Goal: Task Accomplishment & Management: Manage account settings

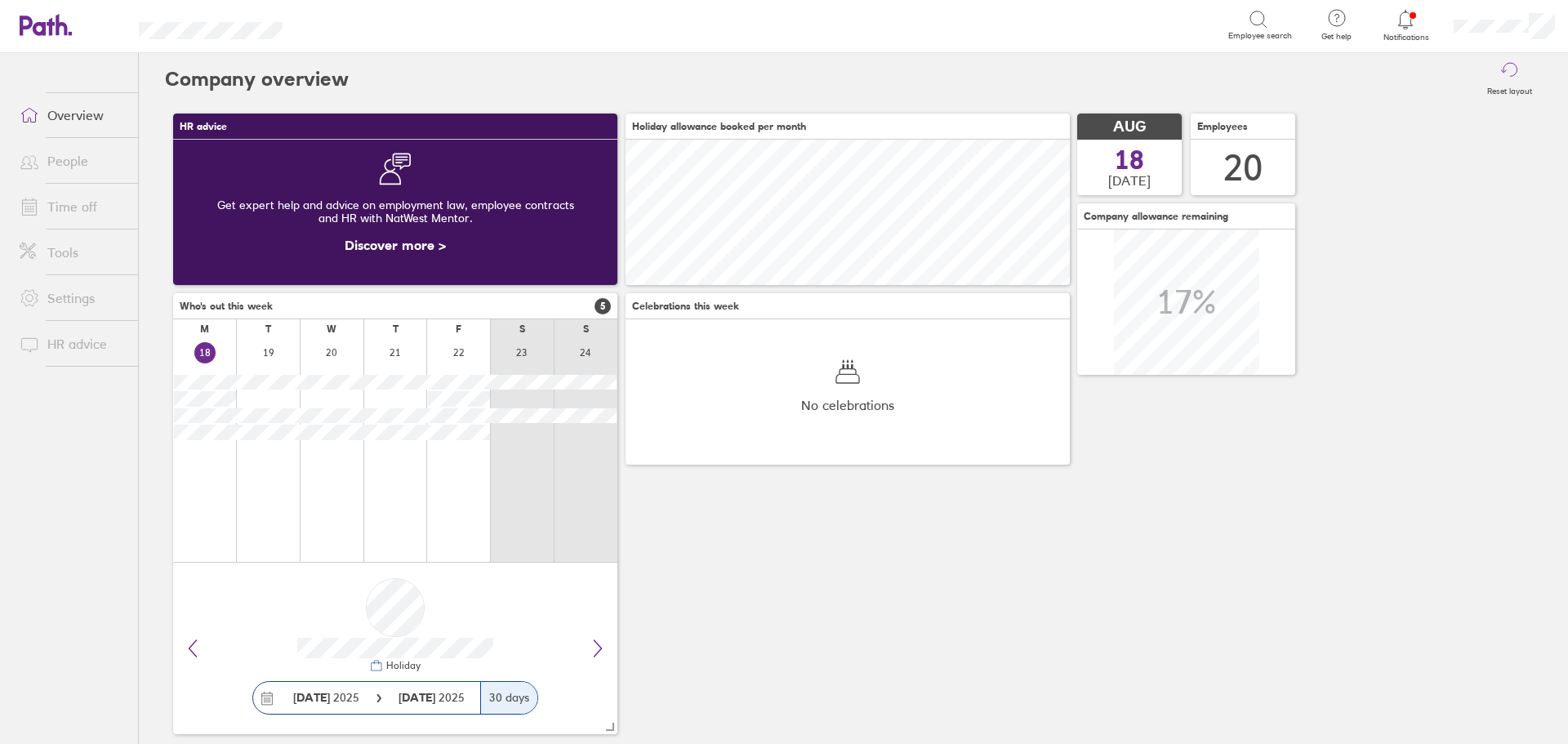
scroll to position [145, 444]
click at [1411, 21] on icon at bounding box center [1406, 19] width 14 height 19
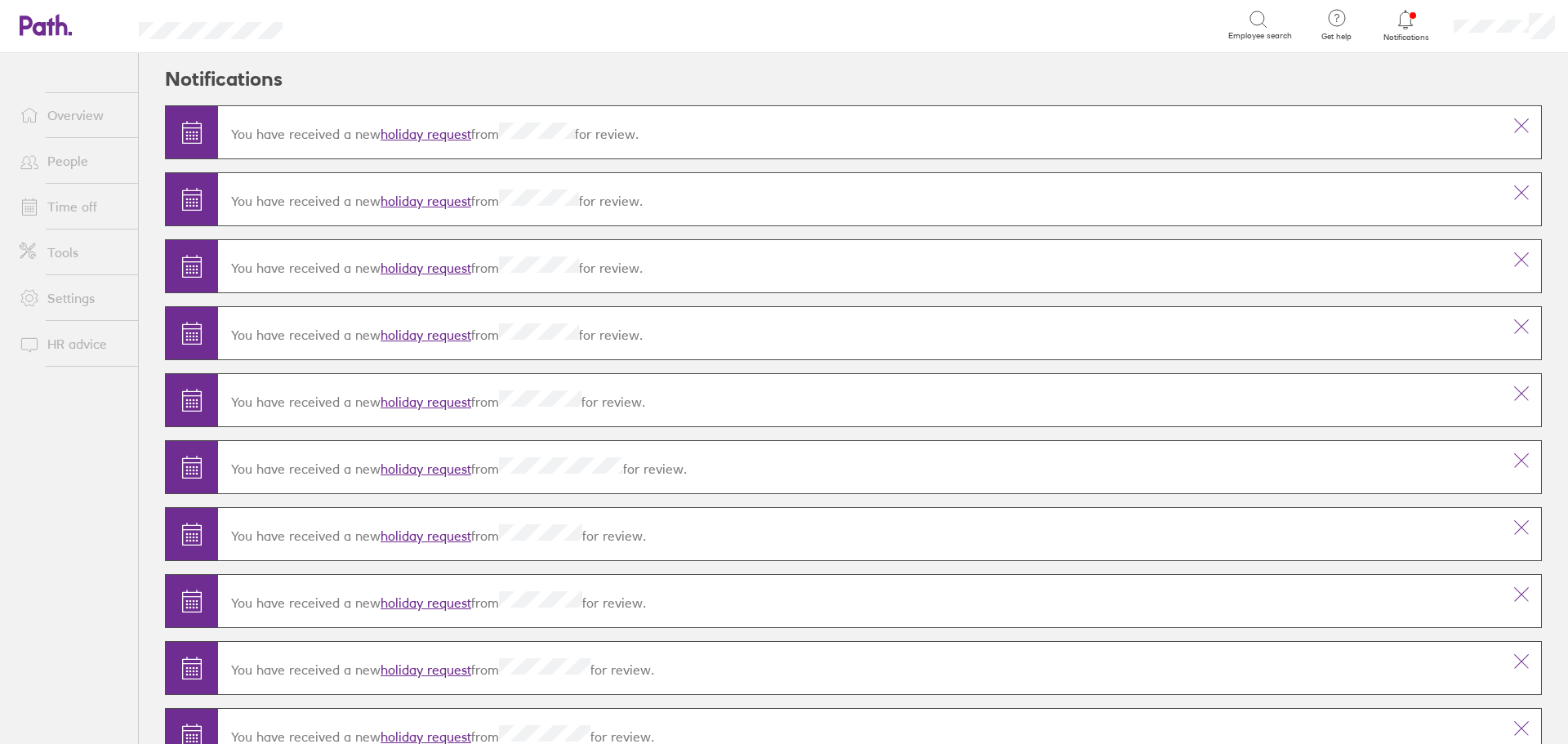
click at [427, 131] on link "holiday request" at bounding box center [426, 133] width 90 height 17
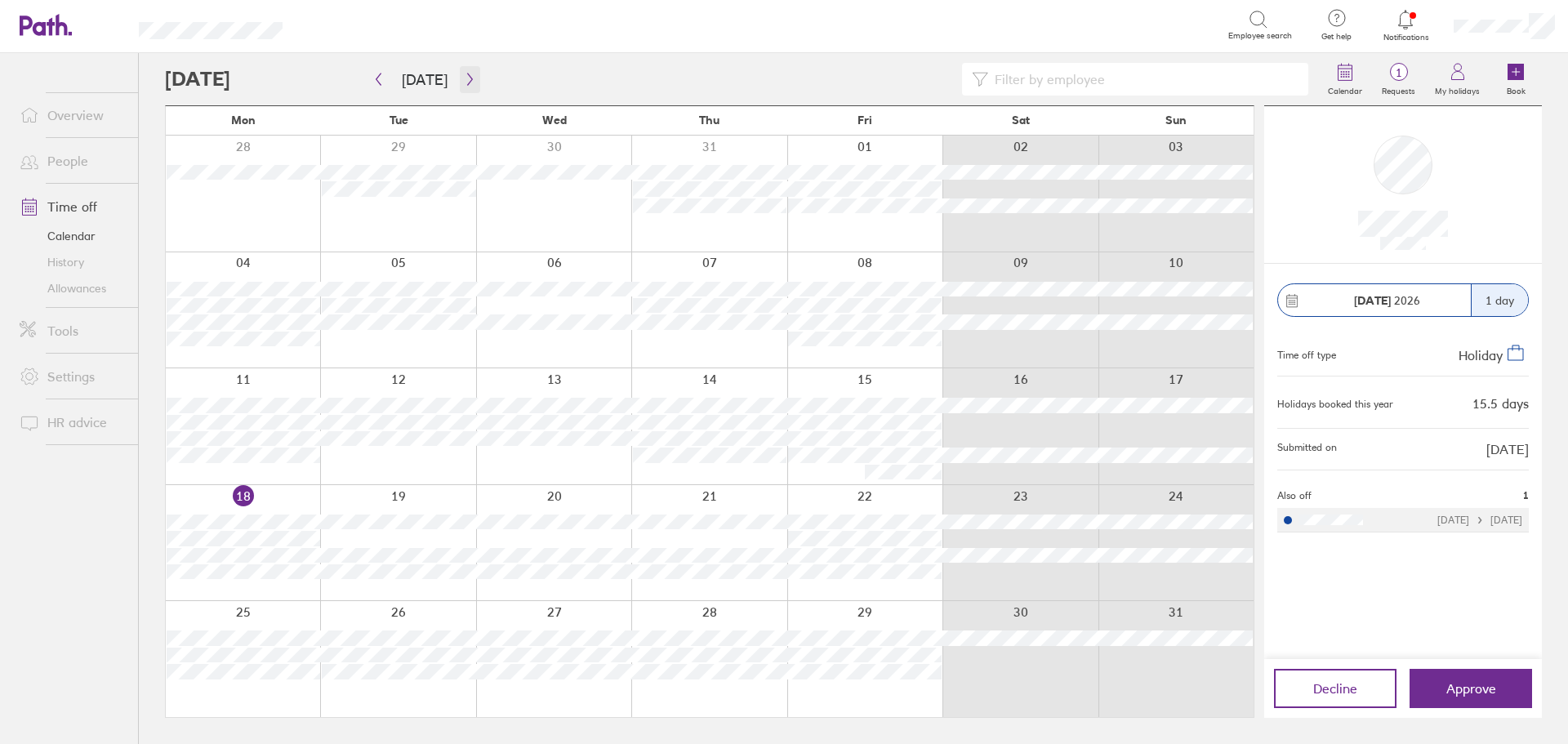
click at [469, 80] on icon "button" at bounding box center [470, 79] width 12 height 13
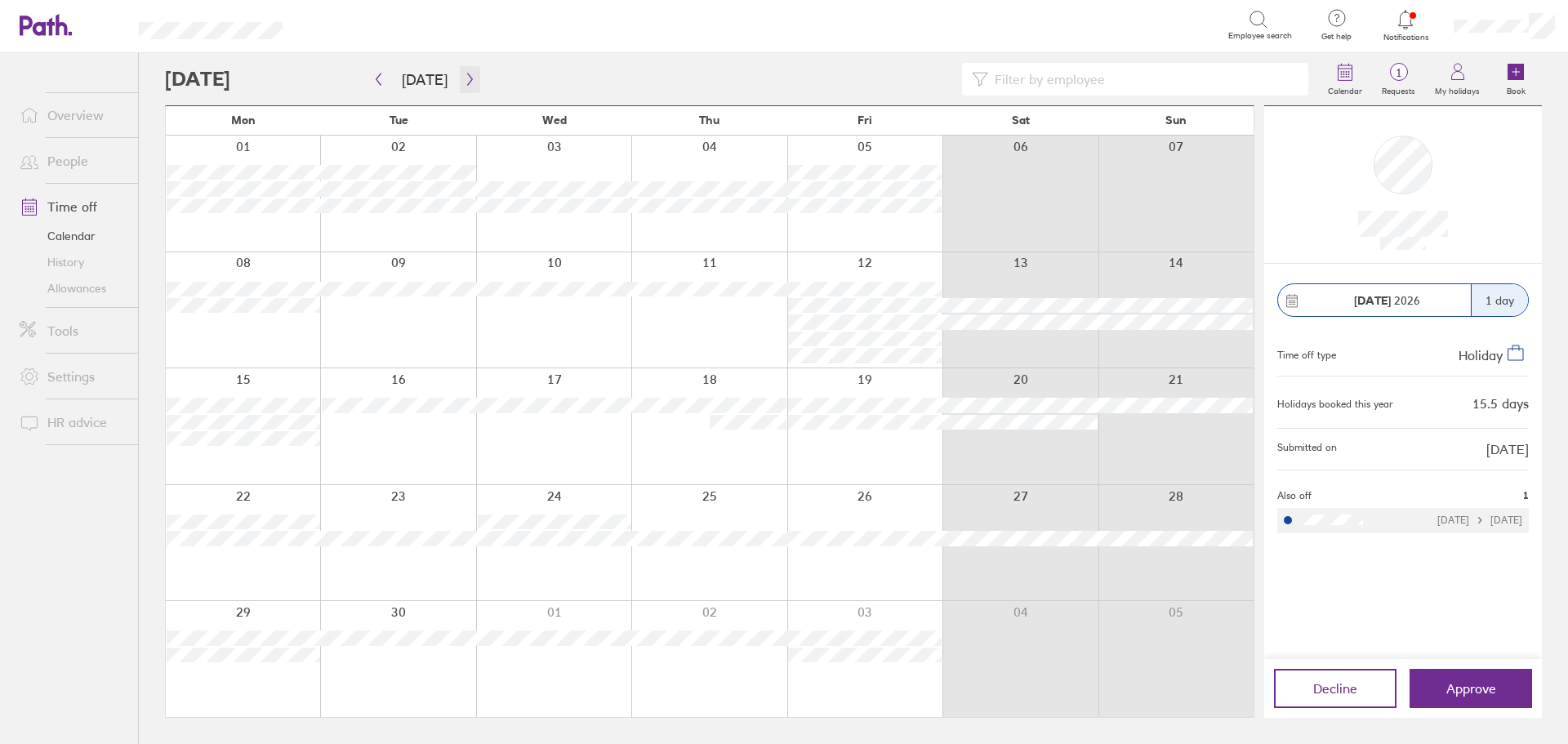
click at [465, 80] on icon "button" at bounding box center [470, 79] width 12 height 13
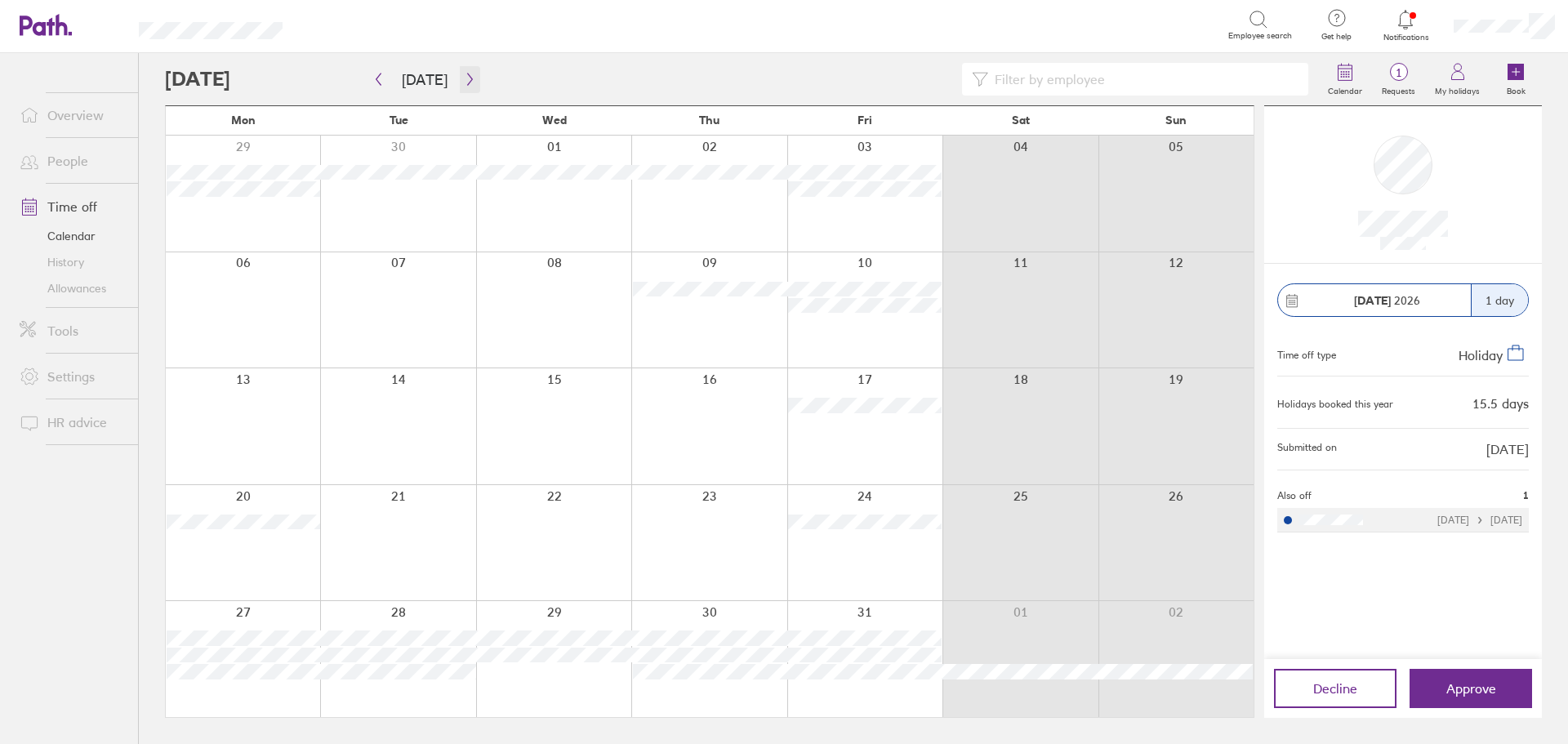
click at [467, 80] on icon "button" at bounding box center [469, 80] width 5 height 12
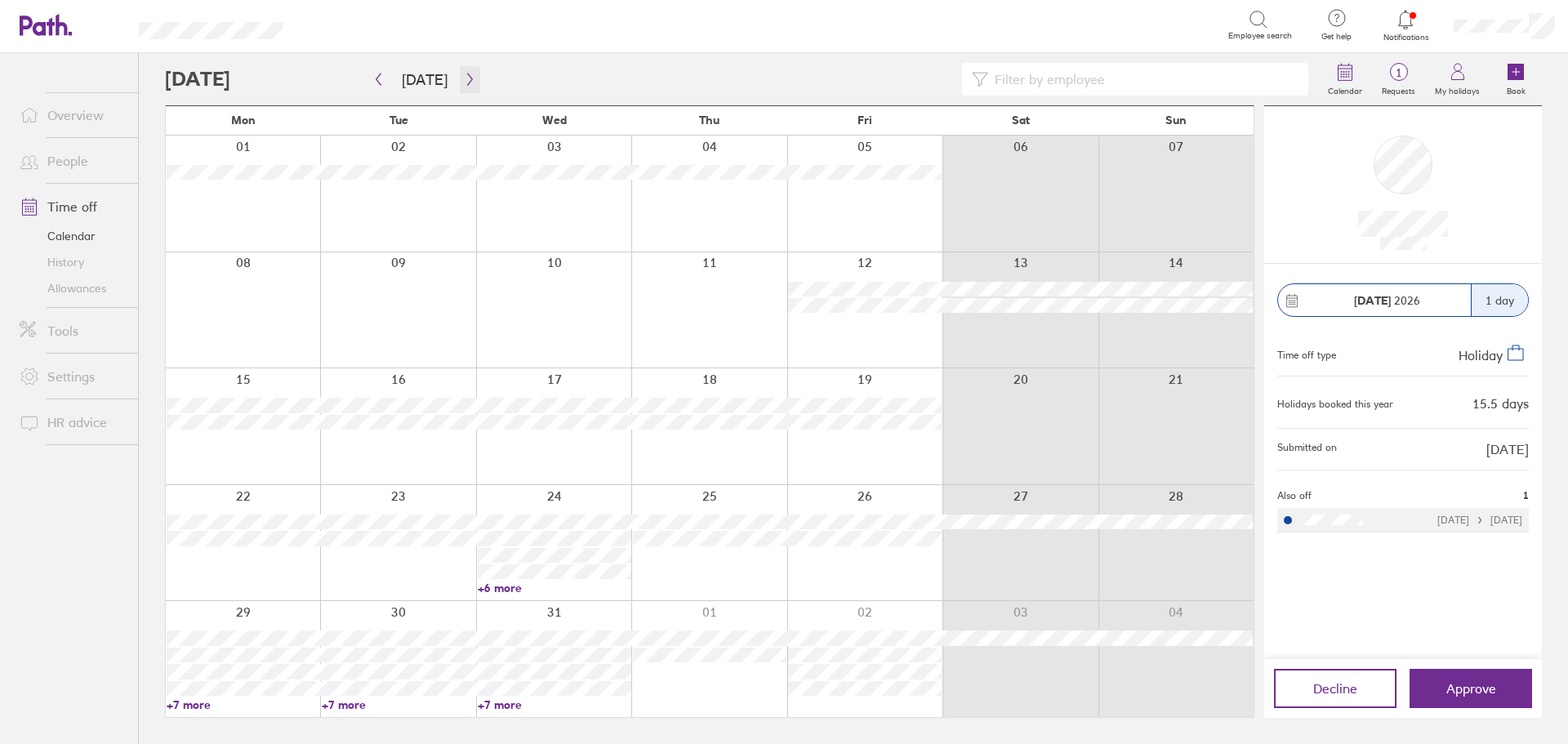
click at [467, 80] on icon "button" at bounding box center [469, 80] width 5 height 12
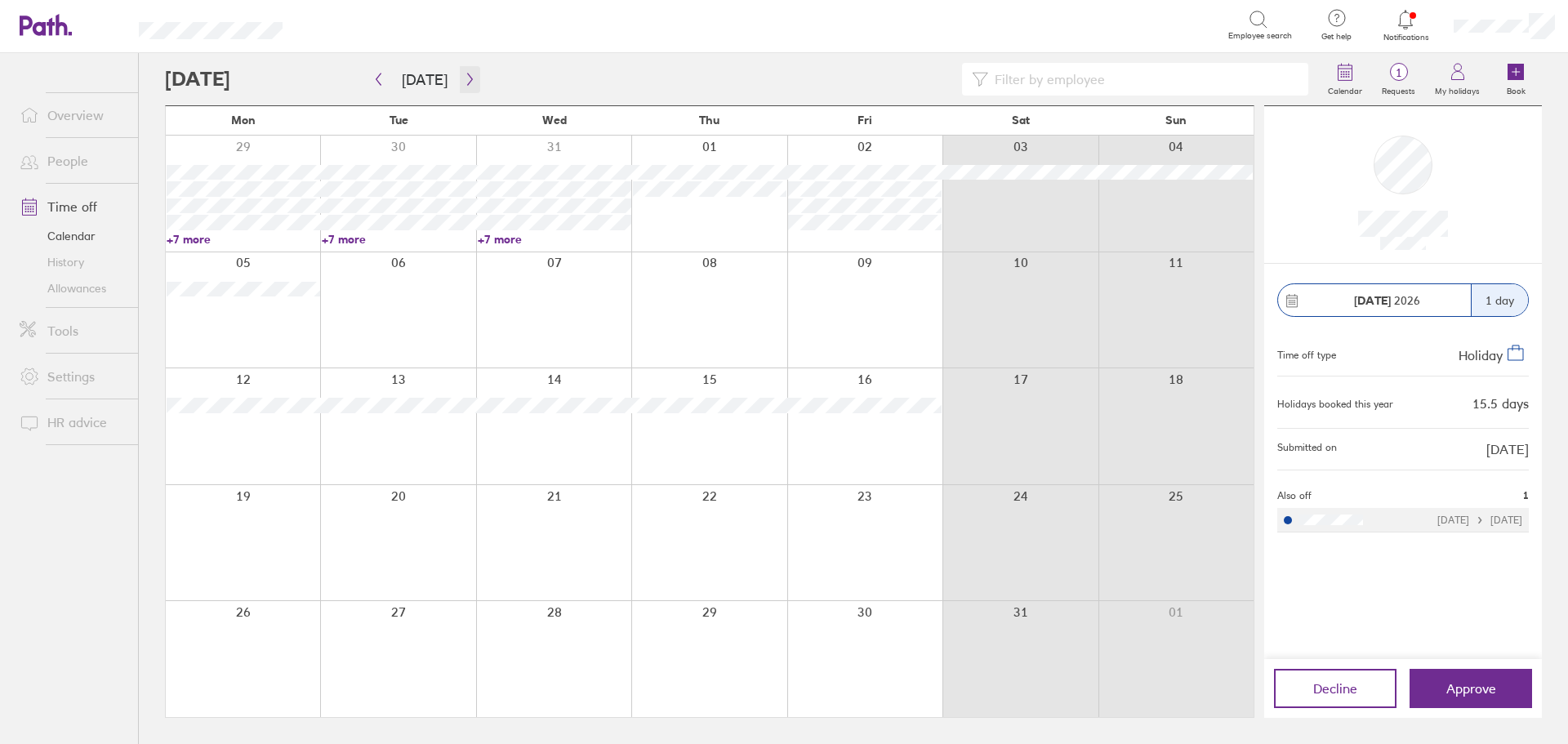
click at [467, 80] on icon "button" at bounding box center [469, 80] width 5 height 12
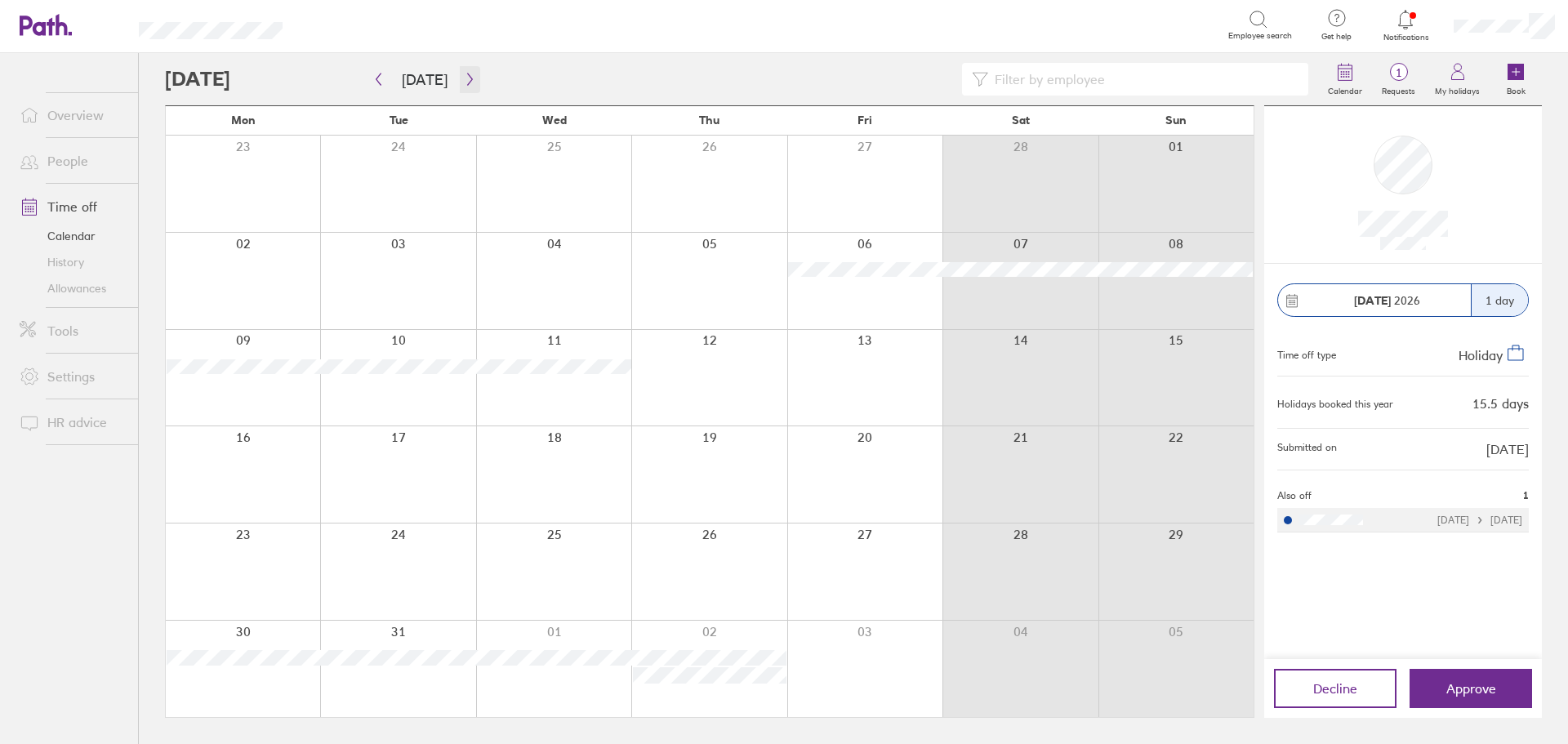
click at [467, 80] on icon "button" at bounding box center [469, 80] width 5 height 12
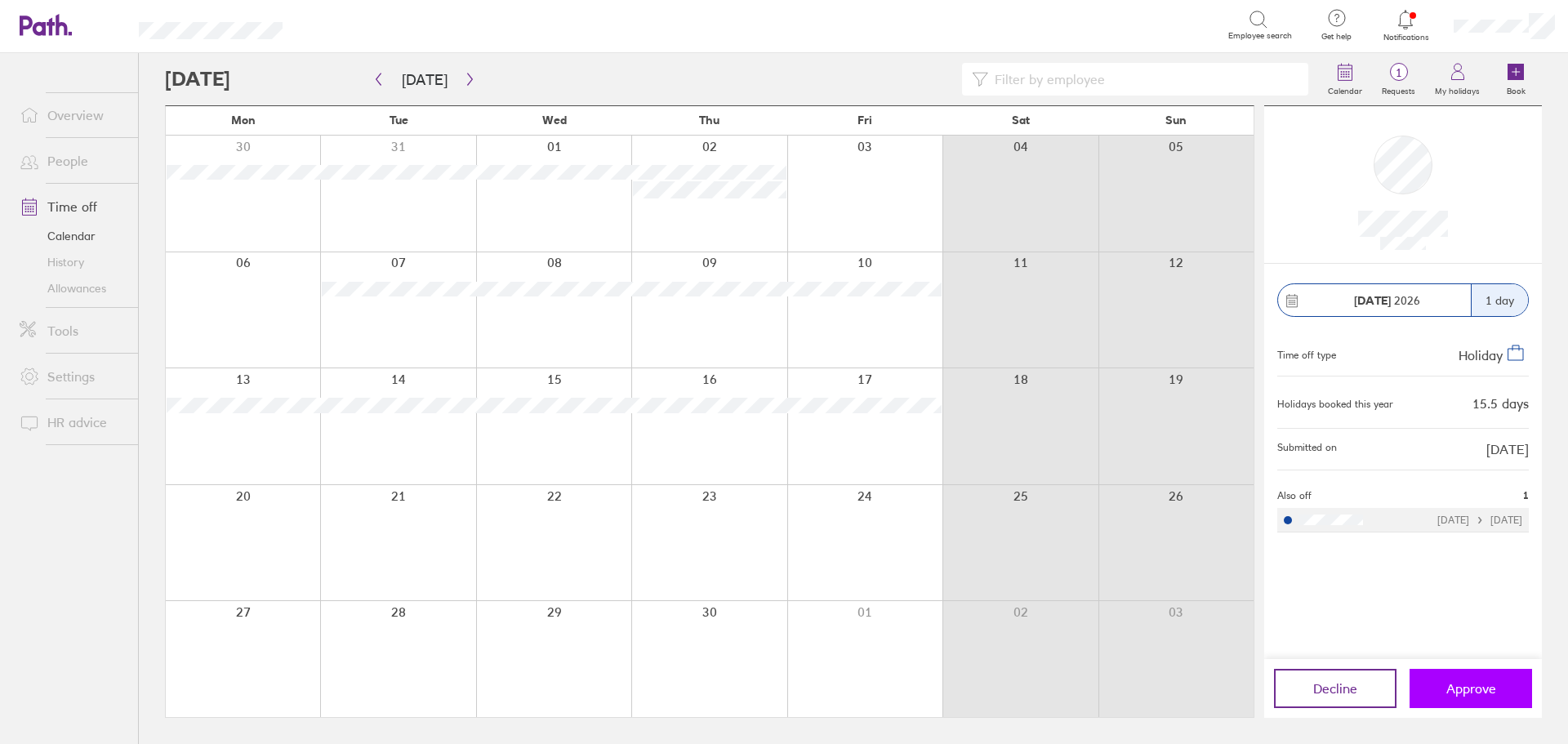
click at [1488, 684] on span "Approve" at bounding box center [1471, 688] width 50 height 15
